Goal: Task Accomplishment & Management: Manage account settings

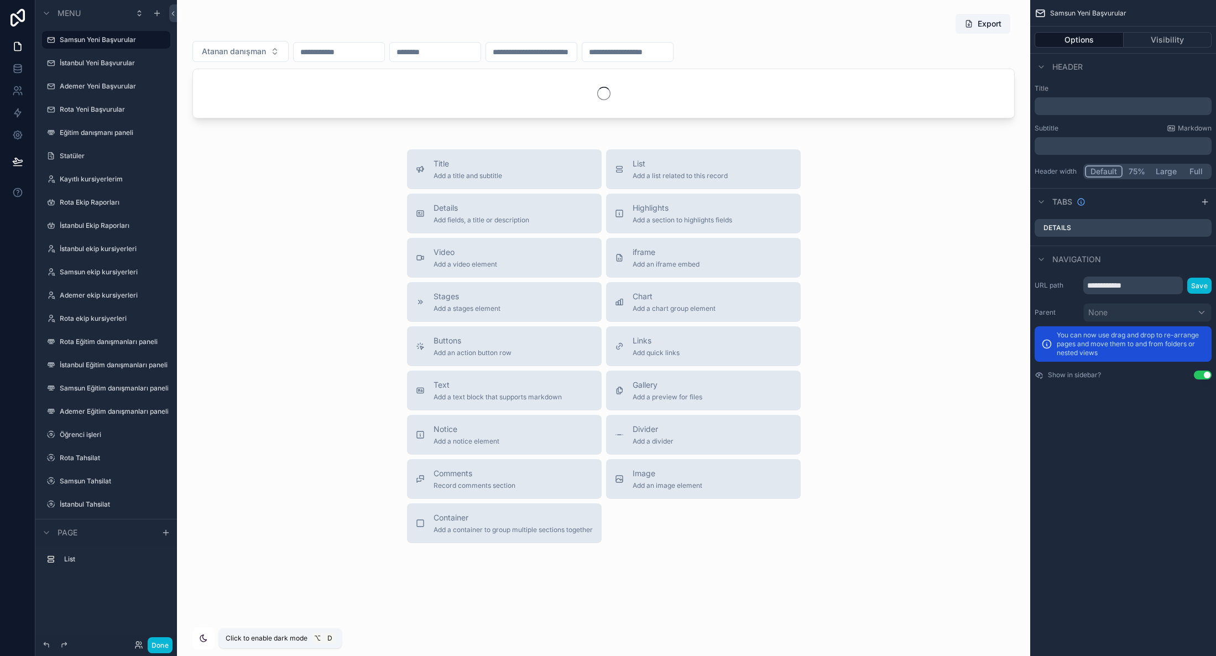
click at [203, 632] on div "scrollable content" at bounding box center [203, 638] width 22 height 22
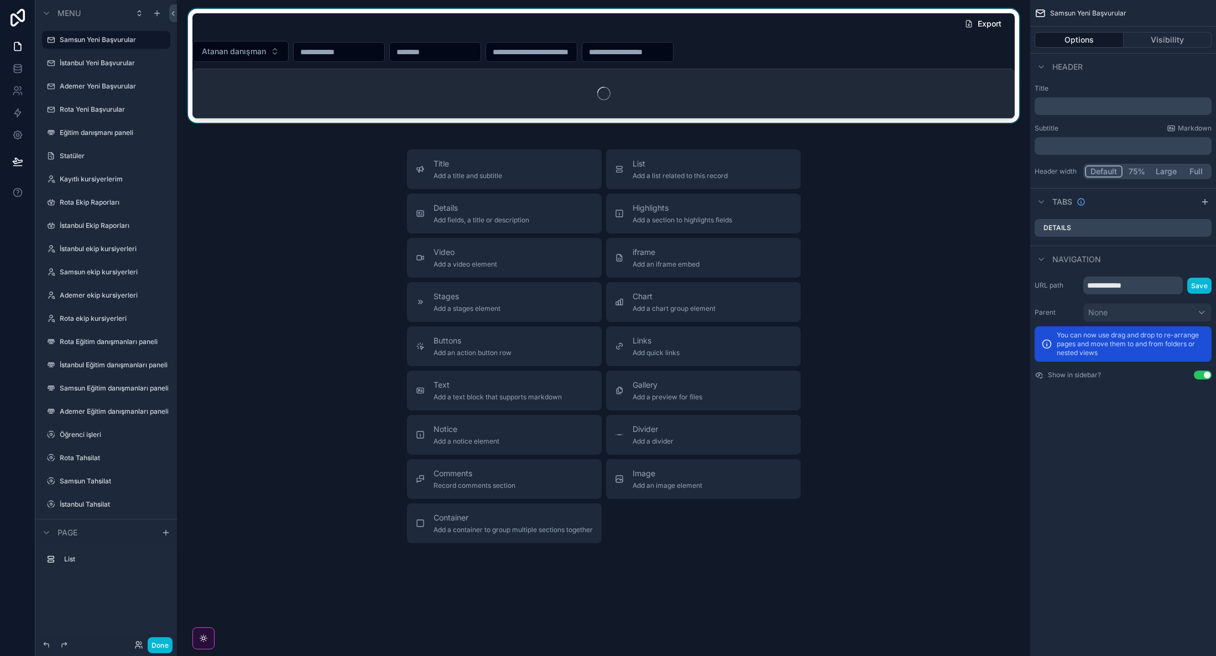
click at [215, 123] on div "scrollable content" at bounding box center [604, 66] width 836 height 114
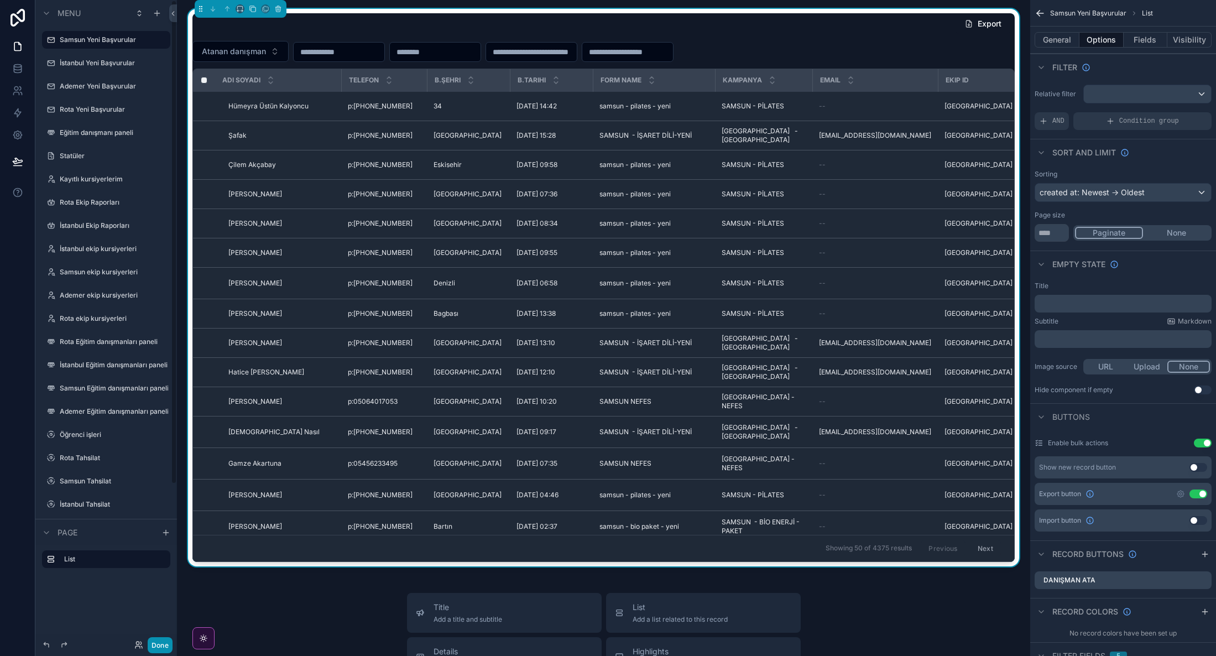
click at [154, 645] on button "Done" at bounding box center [160, 645] width 25 height 16
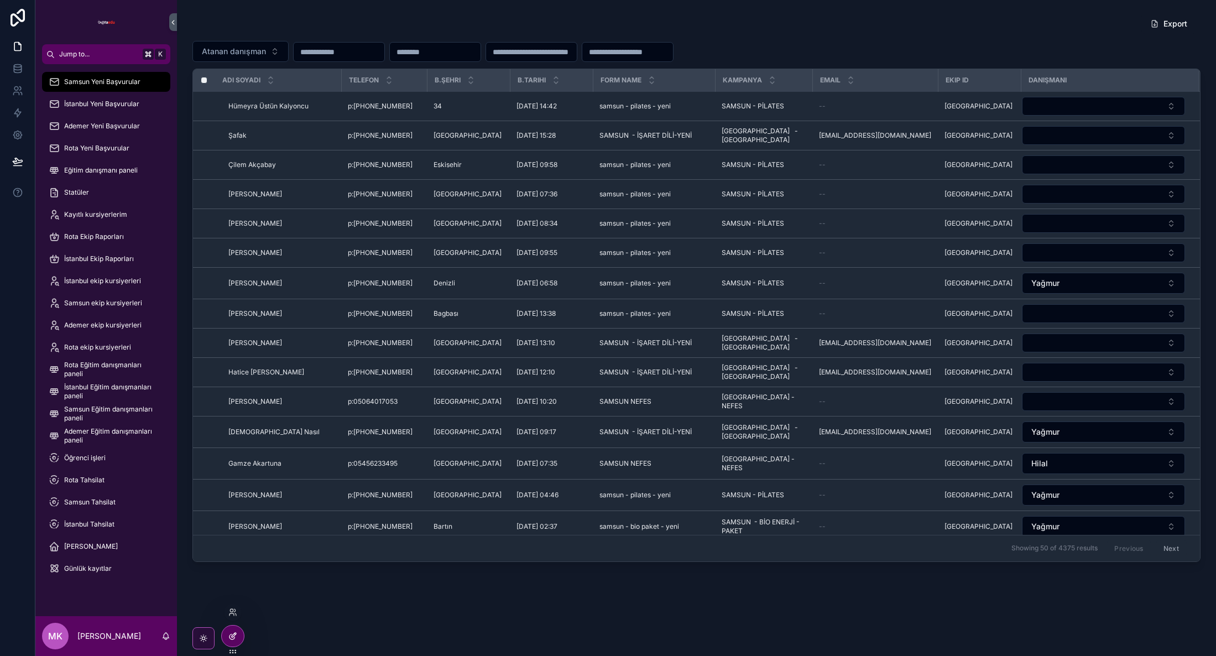
click at [234, 638] on icon at bounding box center [232, 636] width 9 height 9
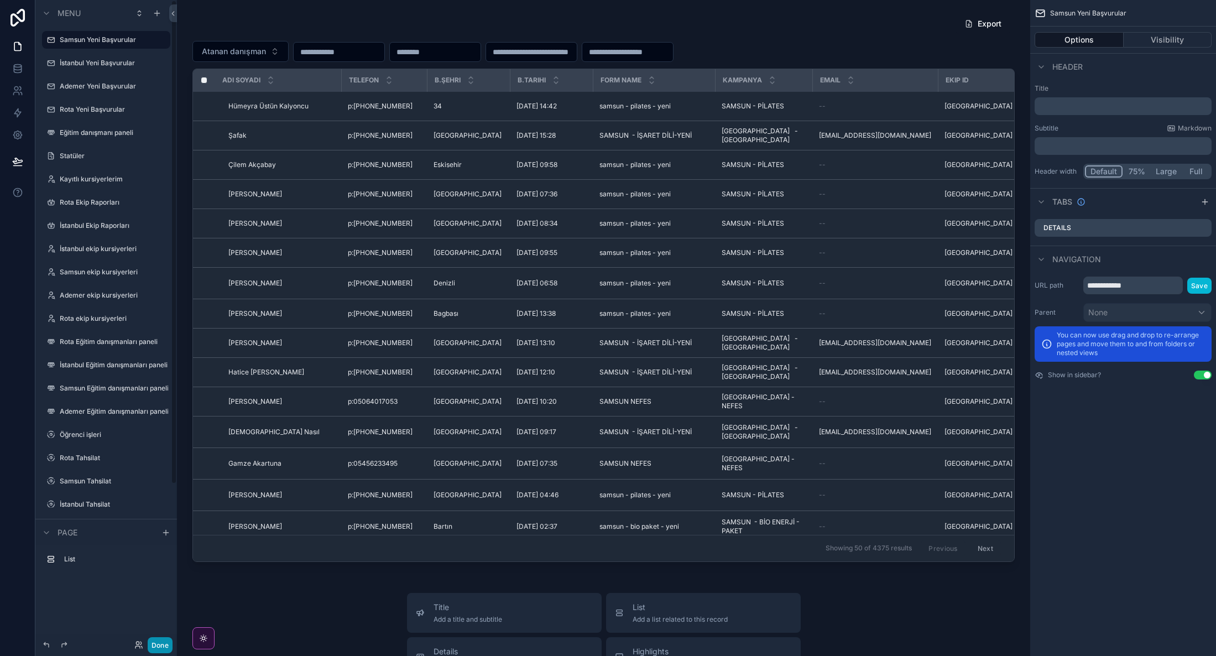
drag, startPoint x: 154, startPoint y: 640, endPoint x: 160, endPoint y: 643, distance: 6.5
click at [154, 640] on button "Done" at bounding box center [160, 645] width 25 height 16
